Goal: Information Seeking & Learning: Find specific fact

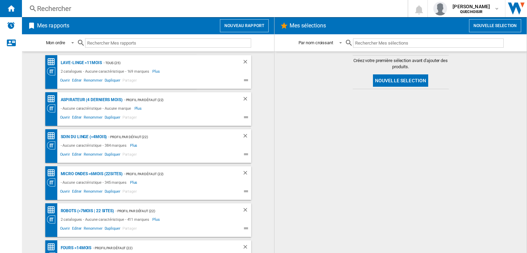
click at [178, 13] on div "Rechercher" at bounding box center [213, 9] width 353 height 10
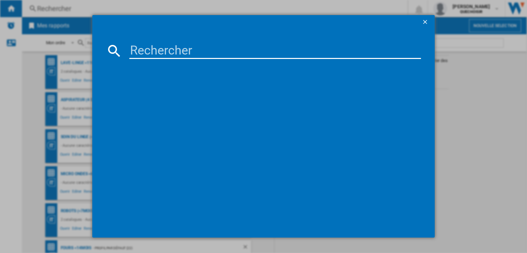
click at [283, 50] on input at bounding box center [275, 51] width 292 height 16
paste input "WG46H200FR"
type input "WG46H200"
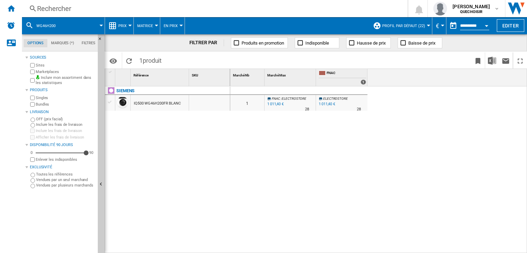
click at [40, 75] on label "Inclure mon assortiment dans les statistiques" at bounding box center [65, 80] width 59 height 11
click at [43, 71] on label "Marketplaces" at bounding box center [65, 71] width 59 height 5
click at [40, 79] on label "Inclure mon assortiment dans les statistiques" at bounding box center [65, 80] width 59 height 11
click at [39, 104] on label "Bundles" at bounding box center [65, 104] width 59 height 5
